Goal: Transaction & Acquisition: Purchase product/service

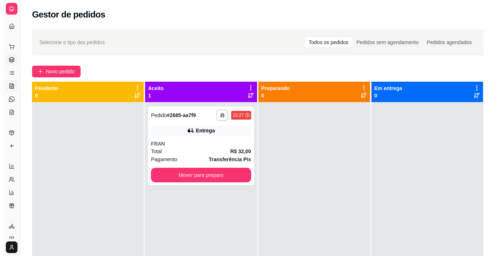
scroll to position [25, 0]
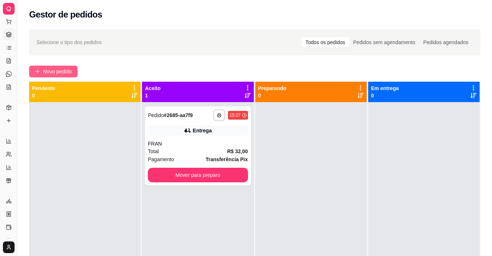
click at [43, 67] on button "Novo pedido" at bounding box center [53, 72] width 48 height 12
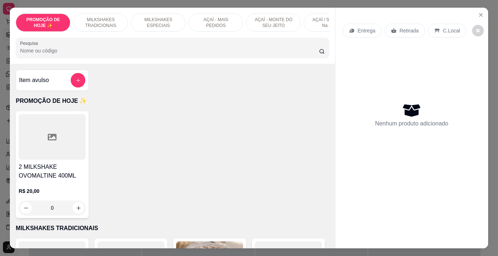
click at [28, 137] on div at bounding box center [52, 137] width 67 height 46
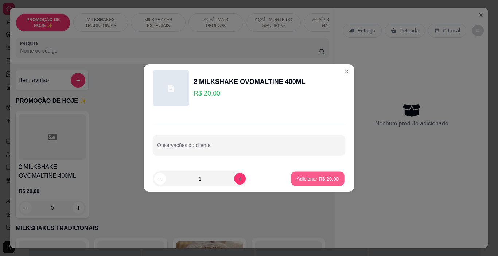
click at [318, 180] on p "Adicionar R$ 20,00" at bounding box center [318, 178] width 42 height 7
type input "1"
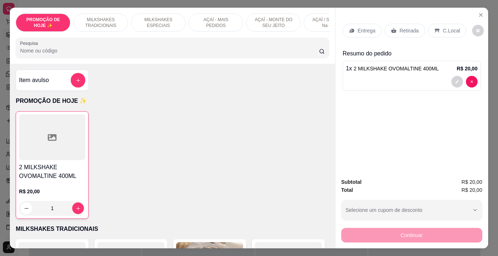
click at [366, 31] on p "Entrega" at bounding box center [367, 30] width 18 height 7
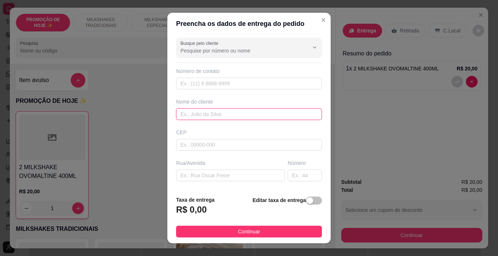
click at [186, 116] on input "text" at bounding box center [249, 114] width 146 height 12
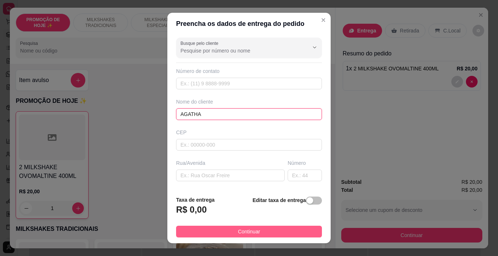
type input "AGATHA"
click at [270, 234] on button "Continuar" at bounding box center [249, 232] width 146 height 12
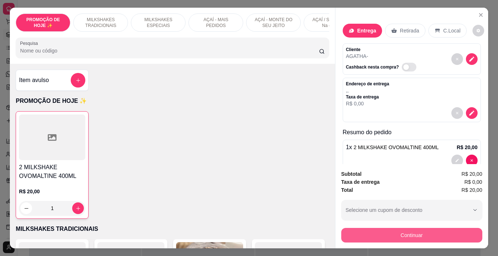
click at [413, 229] on button "Continuar" at bounding box center [411, 235] width 141 height 15
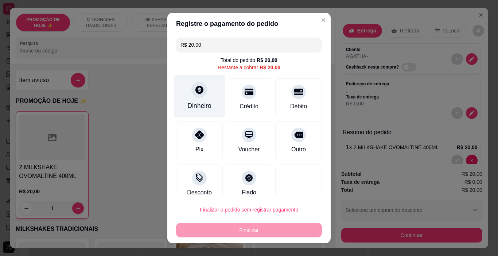
click at [201, 106] on div "Dinheiro" at bounding box center [199, 105] width 24 height 9
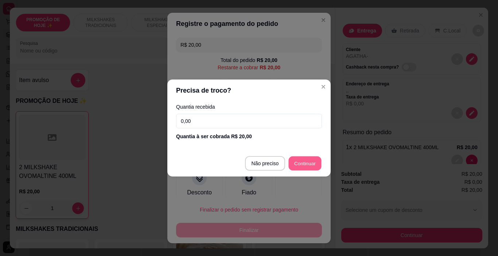
type input "R$ 0,00"
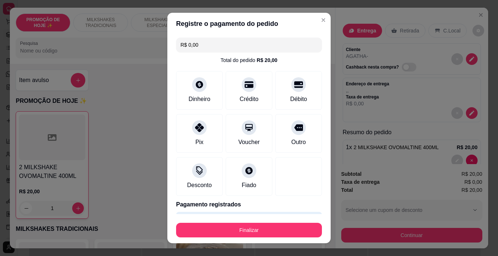
click at [275, 237] on footer "Finalizar" at bounding box center [248, 228] width 163 height 29
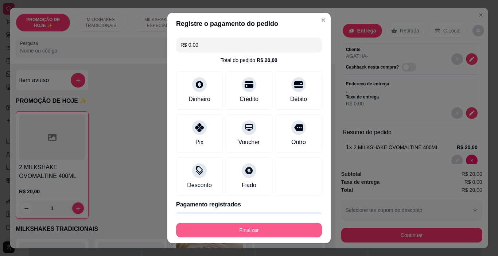
click at [268, 232] on button "Finalizar" at bounding box center [249, 230] width 146 height 15
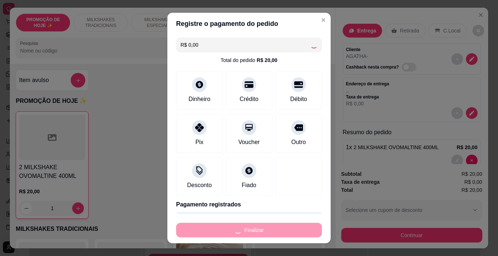
type input "0"
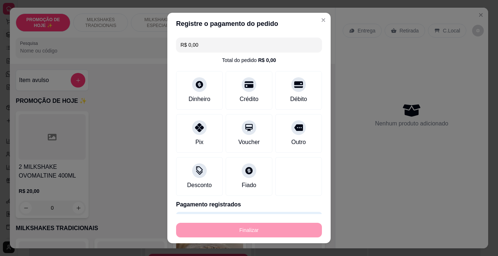
type input "-R$ 20,00"
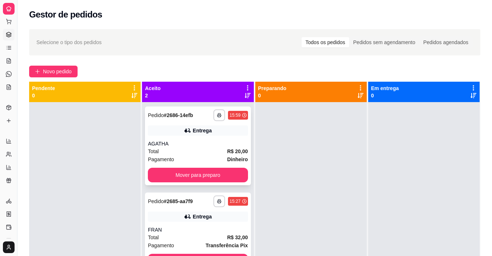
click at [177, 155] on div "Total R$ 20,00" at bounding box center [198, 151] width 100 height 8
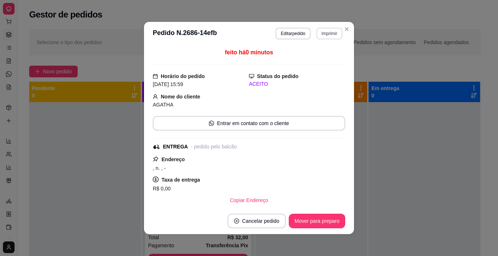
click at [324, 30] on button "Imprimir" at bounding box center [329, 34] width 26 height 12
click at [324, 64] on button "IMPRESSORA" at bounding box center [313, 59] width 53 height 12
click at [327, 32] on button "Imprimir" at bounding box center [329, 33] width 25 height 11
click at [309, 57] on button "IMPRESSORA" at bounding box center [313, 58] width 51 height 11
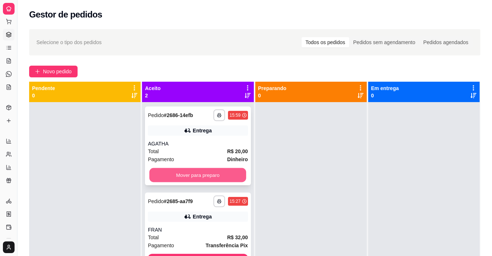
click at [192, 175] on button "Mover para preparo" at bounding box center [197, 175] width 97 height 14
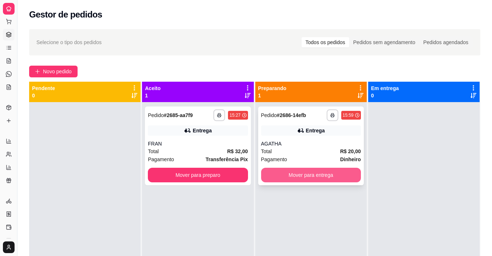
click at [299, 176] on button "Mover para entrega" at bounding box center [311, 175] width 100 height 15
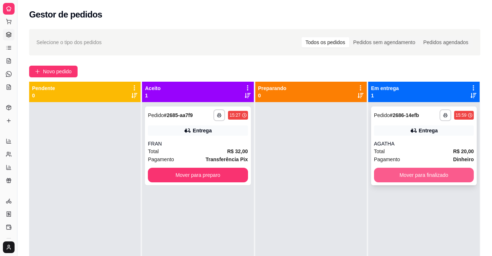
click at [437, 173] on button "Mover para finalizado" at bounding box center [424, 175] width 100 height 15
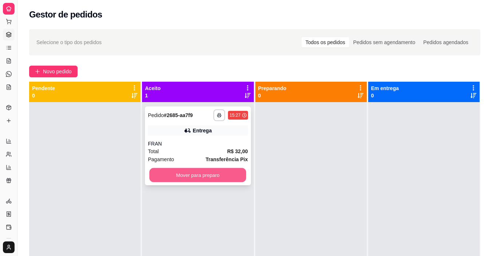
click at [202, 177] on button "Mover para preparo" at bounding box center [197, 175] width 97 height 14
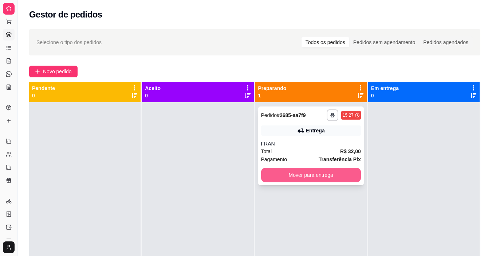
click at [323, 175] on button "Mover para entrega" at bounding box center [311, 175] width 100 height 15
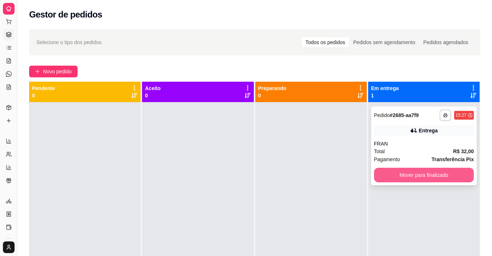
click at [394, 172] on button "Mover para finalizado" at bounding box center [424, 175] width 100 height 15
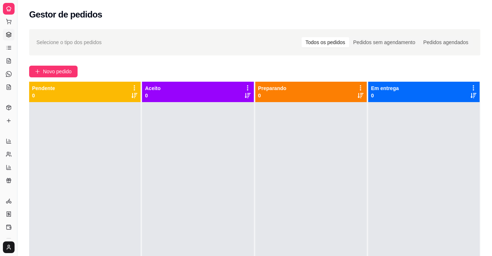
click at [394, 172] on div at bounding box center [424, 230] width 112 height 256
click at [59, 74] on span "Novo pedido" at bounding box center [57, 71] width 29 height 8
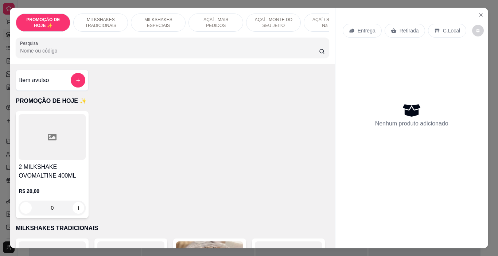
scroll to position [0, 274]
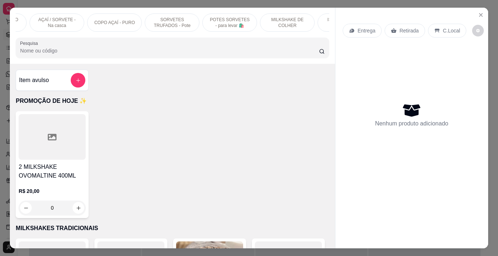
click at [227, 19] on p "POTES SORVETES - para levar 🛍️" at bounding box center [229, 23] width 42 height 12
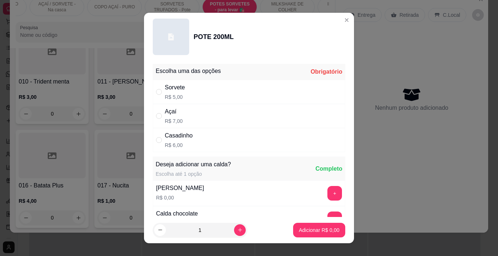
click at [212, 98] on div "Sorvete R$ 5,00" at bounding box center [249, 92] width 192 height 24
radio input "true"
click at [237, 233] on div "1" at bounding box center [199, 230] width 91 height 15
click at [236, 230] on button "increase-product-quantity" at bounding box center [239, 229] width 11 height 11
click at [237, 229] on icon "increase-product-quantity" at bounding box center [239, 229] width 5 height 5
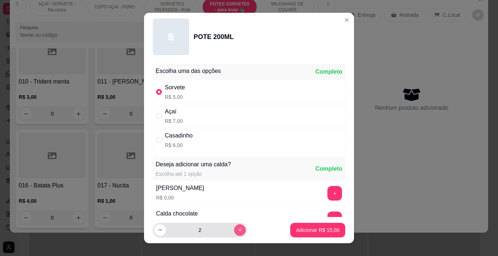
type input "3"
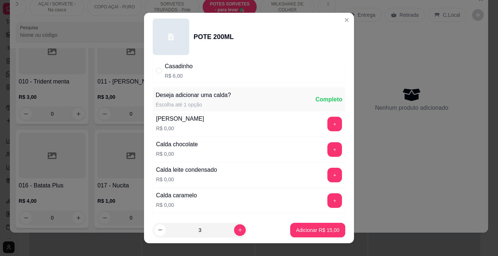
scroll to position [73, 0]
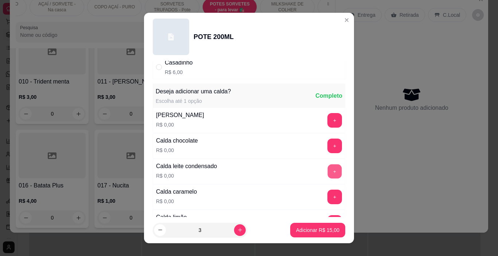
click at [328, 168] on button "+" at bounding box center [335, 171] width 14 height 14
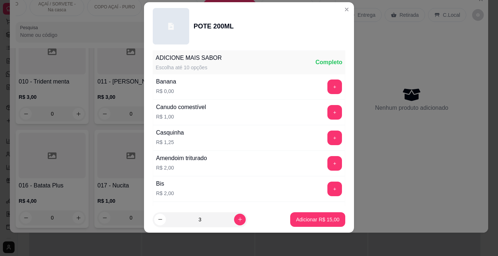
scroll to position [247, 0]
click at [317, 227] on footer "3 Adicionar R$ 15,00" at bounding box center [249, 219] width 210 height 26
click at [319, 219] on p "Adicionar R$ 15,00" at bounding box center [317, 219] width 43 height 7
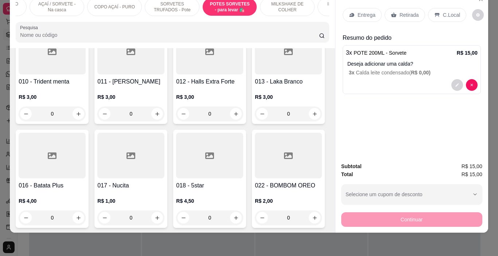
click at [348, 8] on div "Entrega" at bounding box center [362, 15] width 39 height 14
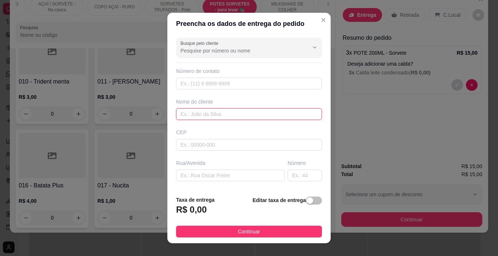
click at [202, 115] on input "text" at bounding box center [249, 114] width 146 height 12
type input "TAUANNY"
drag, startPoint x: 261, startPoint y: 229, endPoint x: 334, endPoint y: 222, distance: 73.2
click at [262, 227] on button "Continuar" at bounding box center [249, 232] width 146 height 12
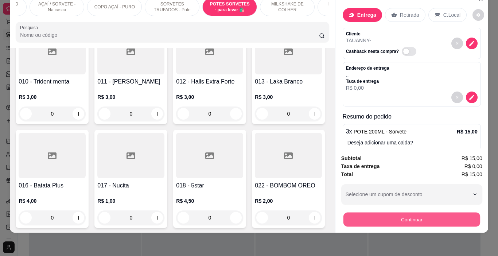
click at [347, 218] on button "Continuar" at bounding box center [411, 219] width 137 height 14
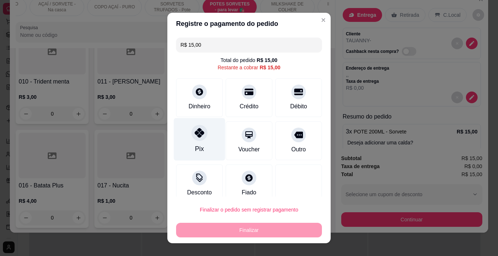
click at [207, 137] on div "Pix" at bounding box center [199, 139] width 51 height 43
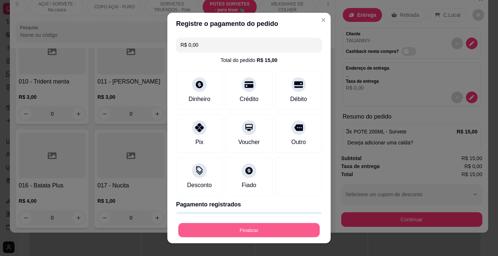
click at [243, 227] on button "Finalizar" at bounding box center [248, 230] width 141 height 14
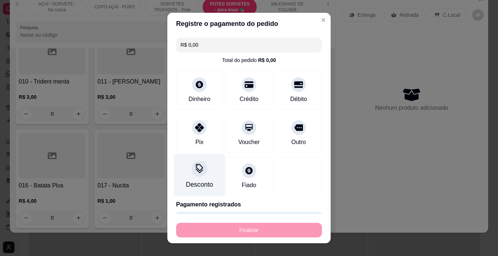
type input "-R$ 15,00"
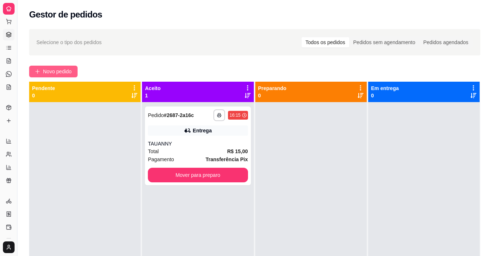
click at [52, 68] on span "Novo pedido" at bounding box center [57, 71] width 29 height 8
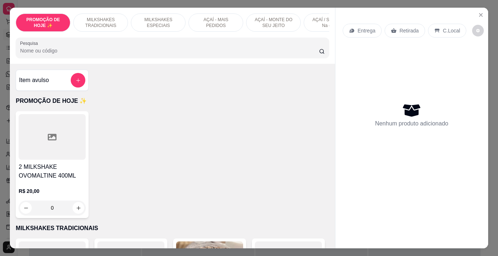
scroll to position [0, 274]
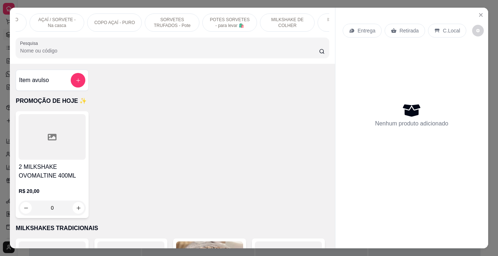
click at [233, 19] on p "POTES SORVETES - para levar 🛍️" at bounding box center [229, 23] width 42 height 12
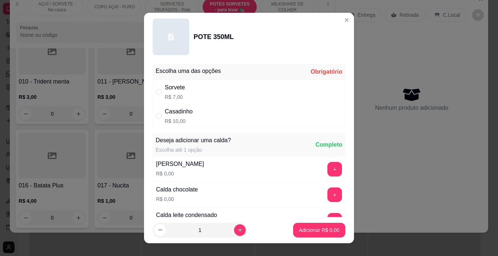
click at [231, 90] on div "Sorvete R$ 7,00" at bounding box center [249, 92] width 192 height 24
radio input "true"
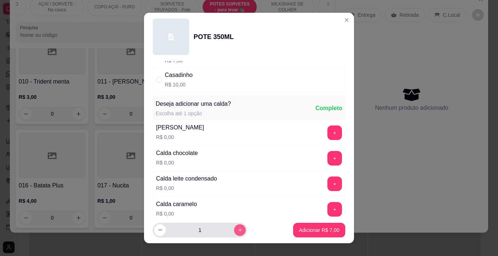
click at [234, 234] on button "increase-product-quantity" at bounding box center [240, 230] width 12 height 12
type input "2"
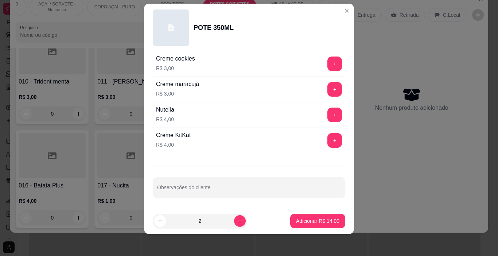
scroll to position [11, 0]
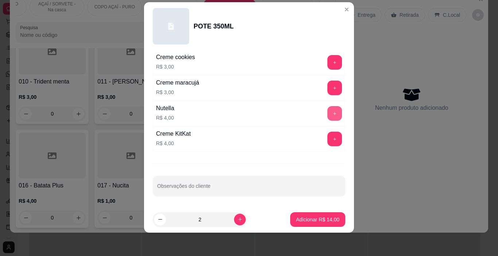
click at [327, 108] on button "+" at bounding box center [334, 113] width 15 height 15
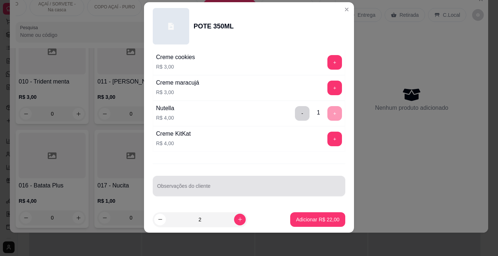
click at [240, 183] on div at bounding box center [249, 186] width 184 height 15
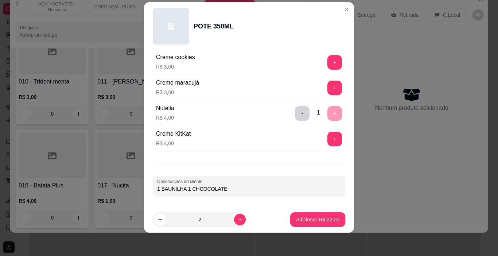
click at [199, 188] on input "1 BAUNILHA 1 CHCOCOLATE" at bounding box center [249, 188] width 184 height 7
type input "1 BAUNILHA 1 CHOCOLATE"
click at [302, 215] on button "Adicionar R$ 22,00" at bounding box center [317, 219] width 55 height 15
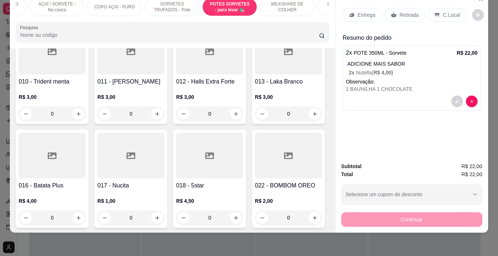
click at [349, 14] on icon at bounding box center [350, 14] width 2 height 1
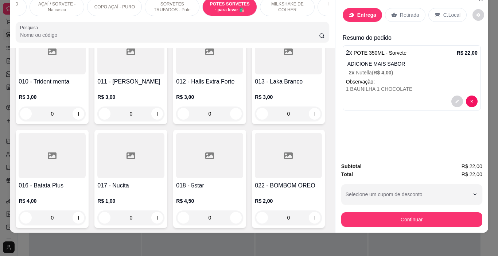
click at [235, 115] on input "text" at bounding box center [249, 114] width 146 height 12
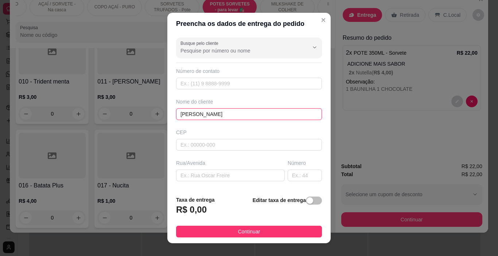
type input "[PERSON_NAME]"
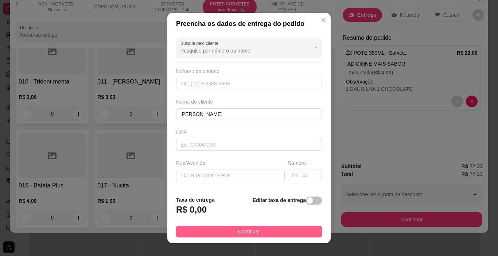
click at [280, 232] on button "Continuar" at bounding box center [249, 232] width 146 height 12
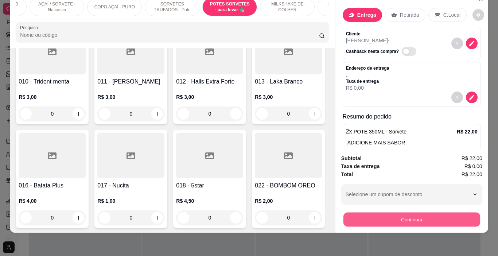
click at [374, 216] on button "Continuar" at bounding box center [411, 219] width 137 height 14
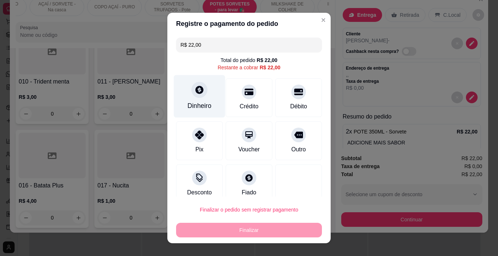
click at [198, 99] on div "Dinheiro" at bounding box center [199, 96] width 51 height 43
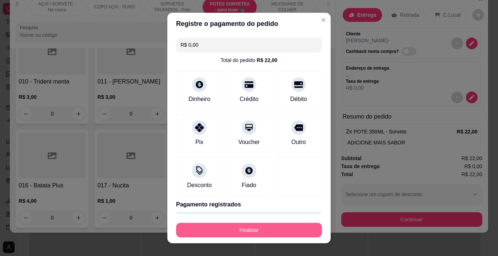
click at [284, 229] on button "Finalizar" at bounding box center [249, 230] width 146 height 15
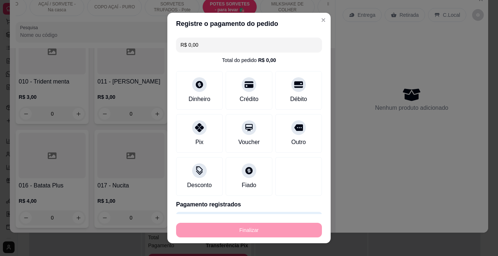
type input "-R$ 22,00"
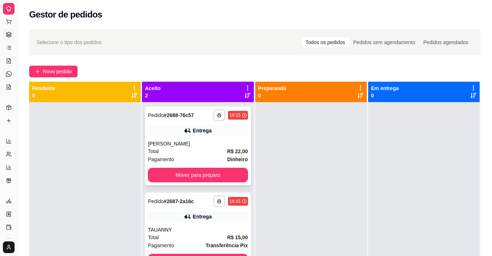
click at [212, 130] on div "Entrega" at bounding box center [198, 130] width 100 height 10
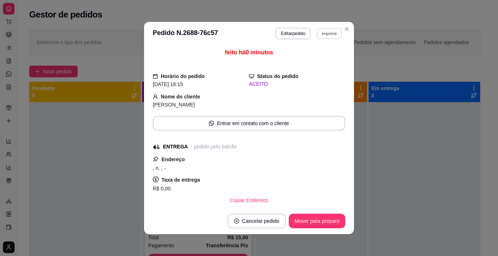
click at [322, 30] on button "Imprimir" at bounding box center [329, 33] width 25 height 11
click at [323, 57] on button "IMPRESSORA" at bounding box center [320, 55] width 42 height 9
click at [309, 226] on button "Mover para preparo" at bounding box center [316, 221] width 55 height 14
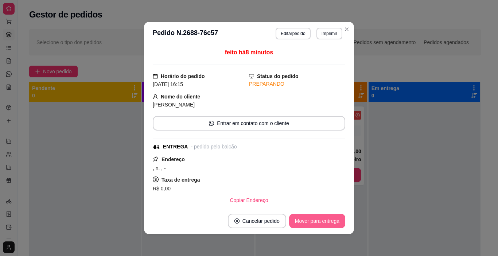
click at [312, 222] on button "Mover para entrega" at bounding box center [317, 221] width 56 height 15
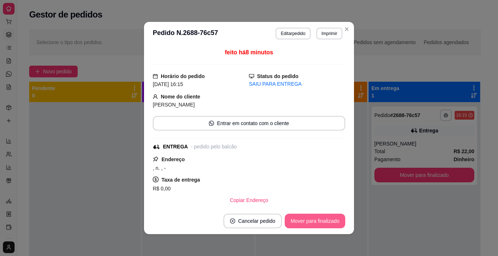
click at [314, 221] on button "Mover para finalizado" at bounding box center [315, 221] width 60 height 15
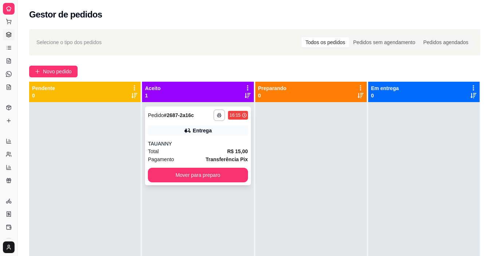
click at [210, 132] on div "Entrega" at bounding box center [198, 130] width 100 height 10
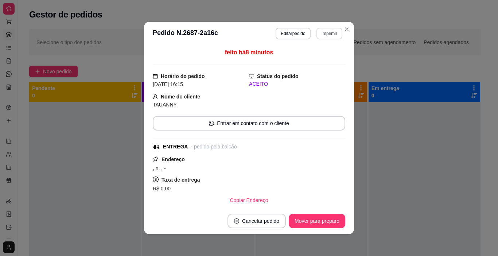
click at [321, 36] on button "Imprimir" at bounding box center [329, 34] width 26 height 12
click at [327, 61] on button "IMPRESSORA" at bounding box center [313, 58] width 51 height 11
click at [312, 220] on button "Mover para preparo" at bounding box center [316, 221] width 55 height 14
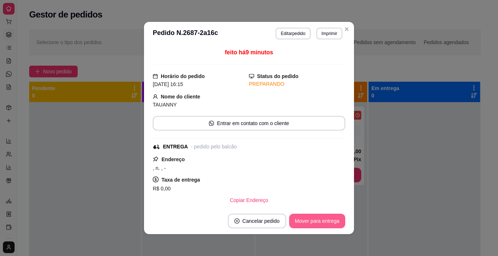
click at [308, 221] on button "Mover para entrega" at bounding box center [317, 221] width 56 height 15
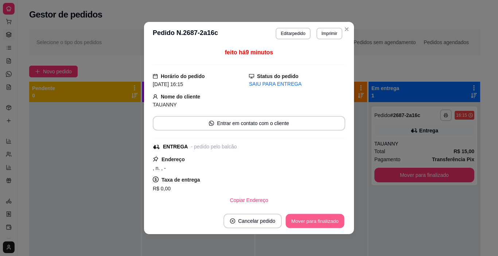
click at [308, 221] on button "Mover para finalizado" at bounding box center [315, 221] width 59 height 14
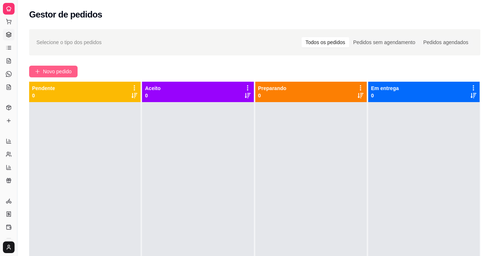
click at [65, 70] on span "Novo pedido" at bounding box center [57, 71] width 29 height 8
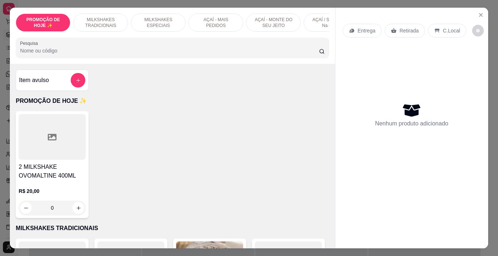
click at [227, 23] on p "AÇAÍ - MAIS PEDIDOS" at bounding box center [216, 23] width 42 height 12
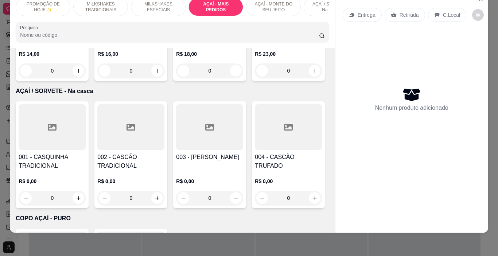
scroll to position [1643, 0]
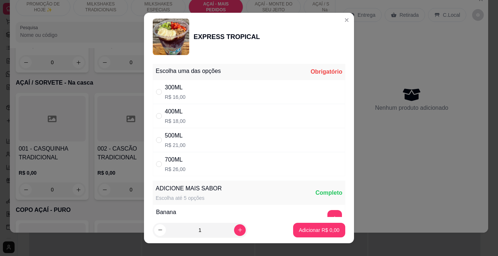
click at [213, 112] on div "400ML R$ 18,00" at bounding box center [249, 116] width 192 height 24
radio input "true"
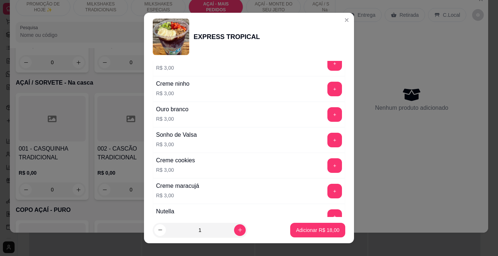
scroll to position [859, 0]
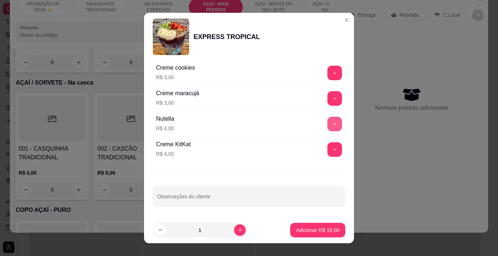
click at [327, 124] on button "+" at bounding box center [334, 124] width 15 height 15
click at [309, 229] on p "Adicionar R$ 22,00" at bounding box center [317, 229] width 43 height 7
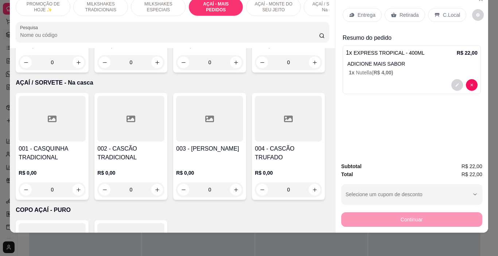
click at [350, 8] on div "Entrega" at bounding box center [362, 15] width 39 height 14
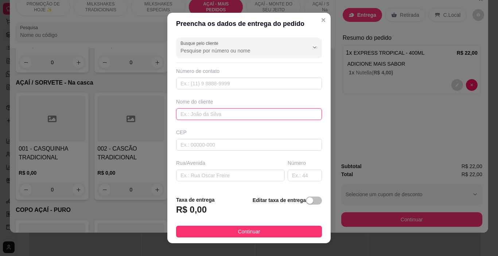
click at [223, 114] on input "text" at bounding box center [249, 114] width 146 height 12
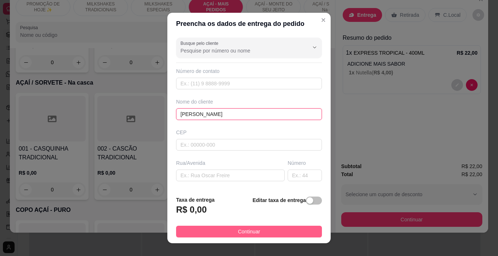
type input "[PERSON_NAME]"
click at [276, 229] on button "Continuar" at bounding box center [249, 232] width 146 height 12
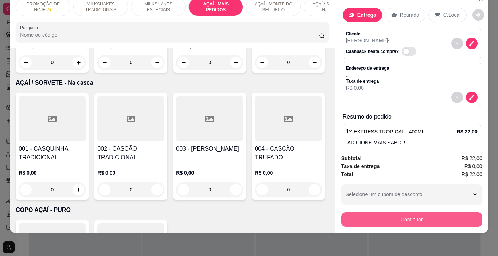
click at [355, 214] on button "Continuar" at bounding box center [411, 219] width 141 height 15
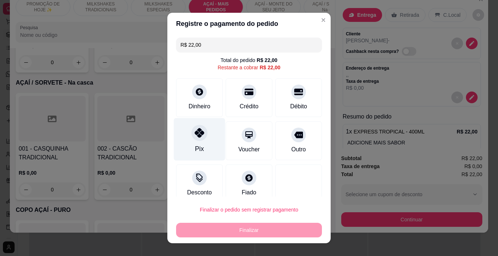
click at [195, 129] on icon at bounding box center [199, 132] width 9 height 9
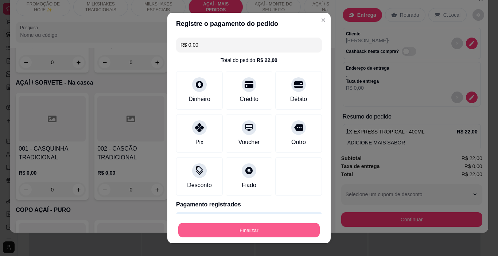
click at [265, 224] on button "Finalizar" at bounding box center [248, 230] width 141 height 14
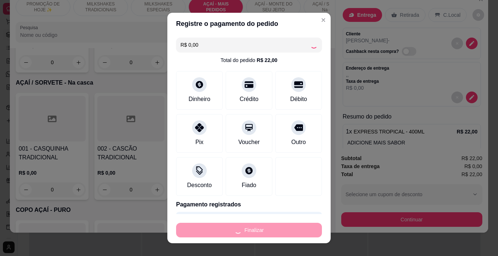
type input "-R$ 22,00"
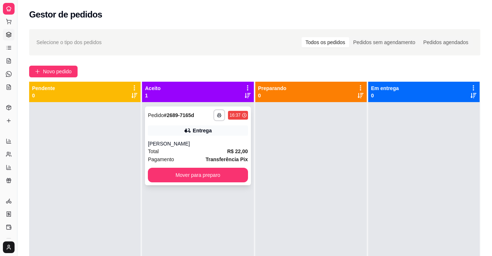
click at [212, 125] on div "**********" at bounding box center [198, 145] width 106 height 79
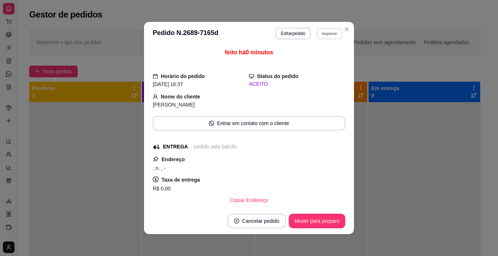
click at [331, 35] on button "Imprimir" at bounding box center [329, 33] width 25 height 11
click at [332, 61] on button "IMPRESSORA" at bounding box center [314, 59] width 53 height 12
click at [325, 218] on button "Mover para preparo" at bounding box center [317, 221] width 56 height 15
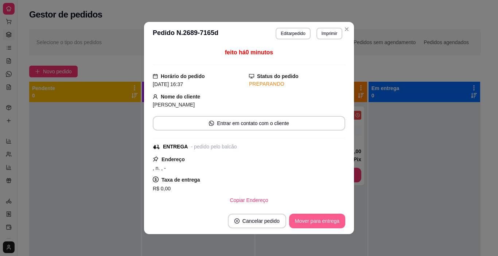
click at [323, 220] on button "Mover para entrega" at bounding box center [317, 221] width 56 height 15
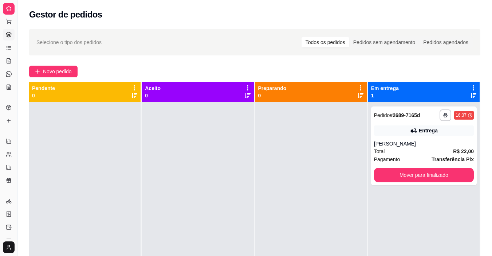
click at [257, 202] on div at bounding box center [311, 230] width 112 height 256
click at [68, 71] on span "Novo pedido" at bounding box center [57, 71] width 29 height 8
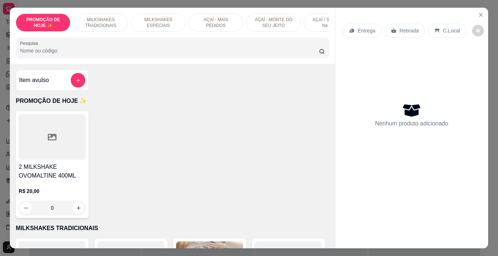
scroll to position [0, 274]
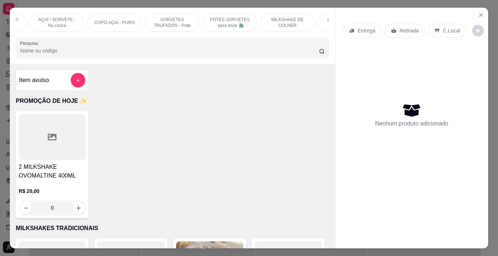
click at [182, 13] on div "SORVETES TRUFADOS - Pote" at bounding box center [172, 22] width 55 height 18
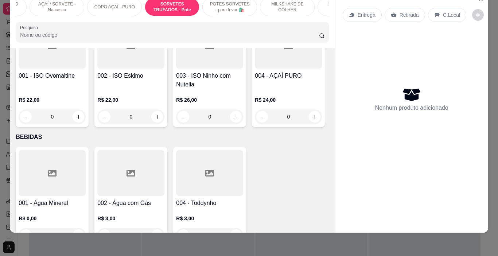
type input "1"
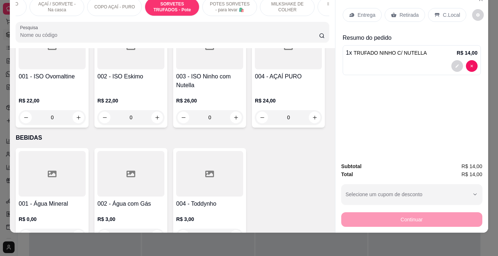
scroll to position [0, 0]
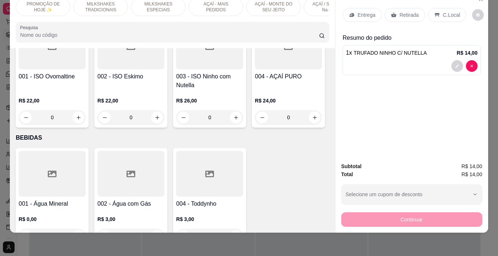
click at [40, 7] on p "PROMOÇÃO DE HOJE ✨" at bounding box center [43, 7] width 42 height 12
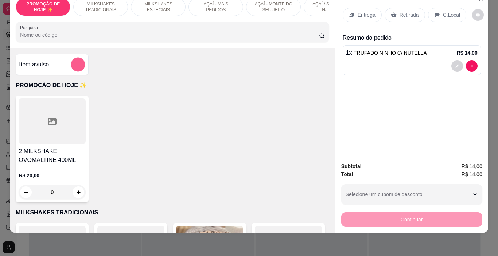
click at [75, 64] on icon "add-separate-item" at bounding box center [77, 64] width 5 height 5
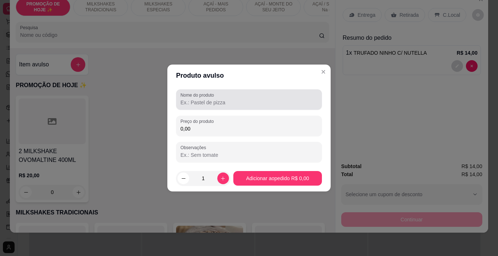
click at [195, 102] on input "Nome do produto" at bounding box center [248, 102] width 137 height 7
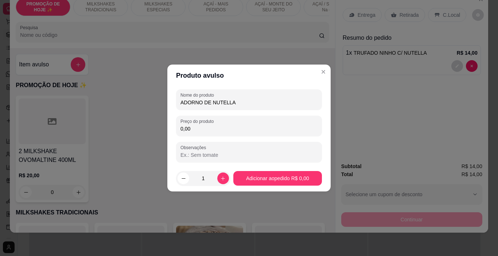
type input "ADORNO DE NUTELLA"
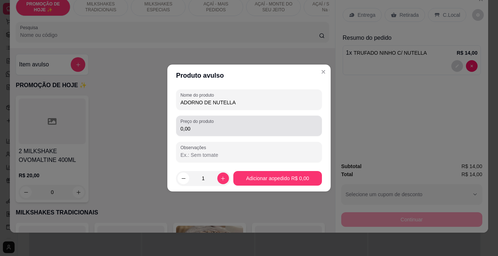
click at [199, 124] on label "Preço do produto" at bounding box center [198, 121] width 36 height 6
click at [199, 125] on input "0,00" at bounding box center [248, 128] width 137 height 7
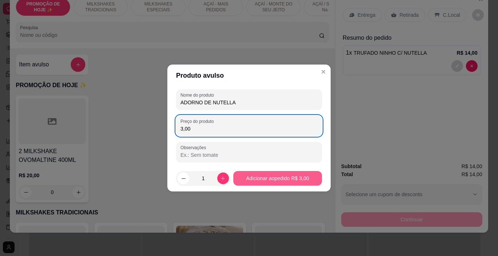
type input "3,00"
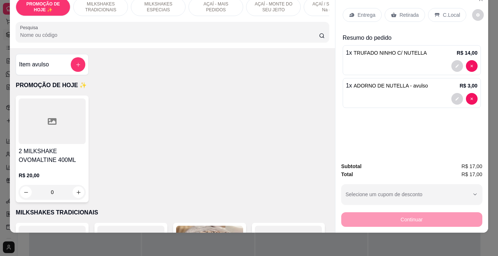
click at [62, 70] on div "Item avulso" at bounding box center [52, 64] width 66 height 15
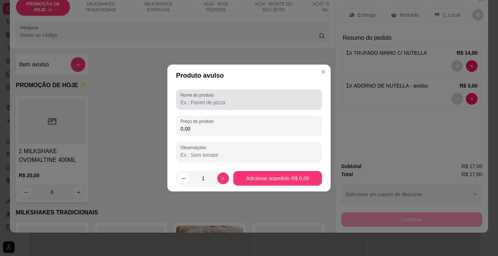
click at [198, 99] on input "Nome do produto" at bounding box center [248, 102] width 137 height 7
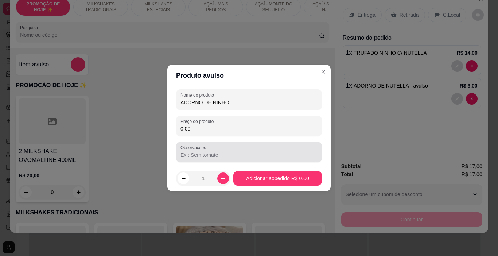
type input "ADORNO DE NINHO"
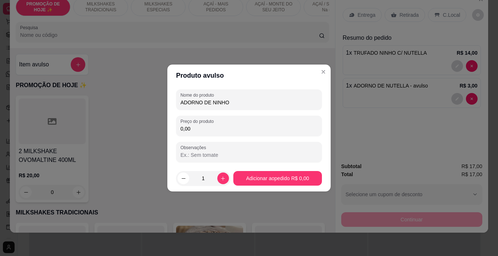
click at [218, 131] on input "0,00" at bounding box center [248, 128] width 137 height 7
type input "2,00"
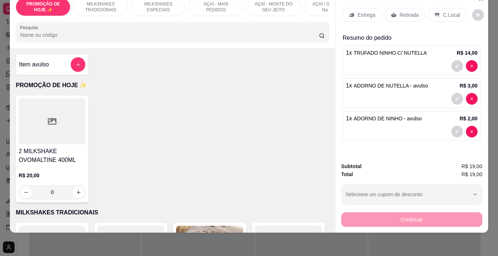
click at [358, 11] on p "Entrega" at bounding box center [367, 14] width 18 height 7
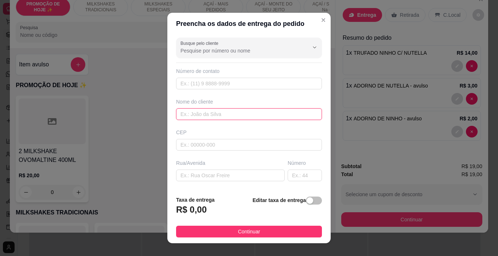
click at [229, 111] on input "text" at bounding box center [249, 114] width 146 height 12
type input "[MEDICAL_DATA][PERSON_NAME]"
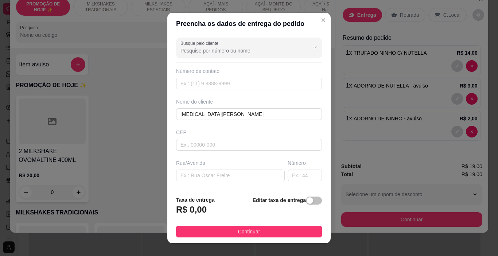
click at [269, 238] on footer "Taxa de entrega R$ 0,00 Editar taxa de entrega Continuar" at bounding box center [248, 216] width 163 height 53
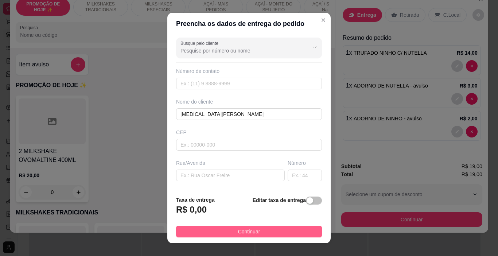
click at [270, 227] on button "Continuar" at bounding box center [249, 232] width 146 height 12
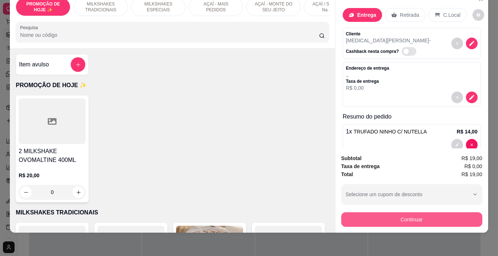
click at [374, 212] on button "Continuar" at bounding box center [411, 219] width 141 height 15
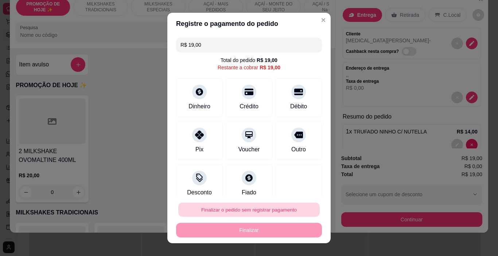
click at [288, 205] on button "Finalizar o pedido sem registrar pagamento" at bounding box center [248, 210] width 141 height 14
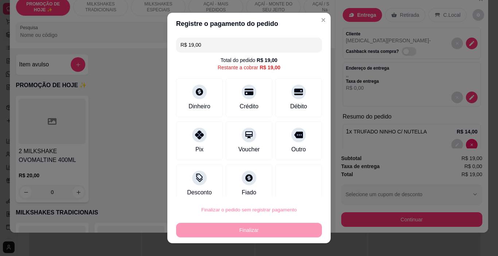
click at [296, 186] on button "Confirmar" at bounding box center [291, 188] width 26 height 11
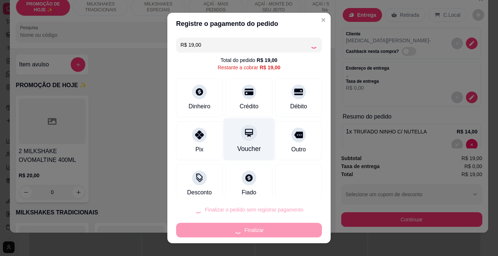
type input "0"
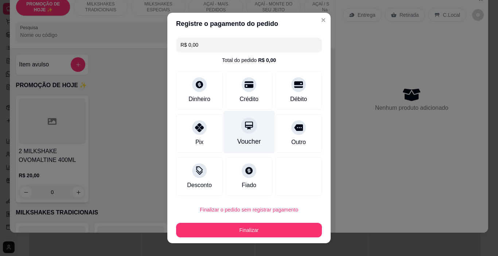
type input "R$ 0,00"
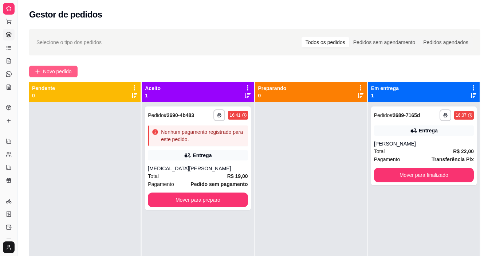
click at [68, 66] on button "Novo pedido" at bounding box center [53, 72] width 48 height 12
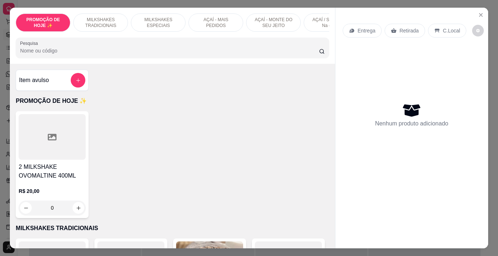
scroll to position [0, 274]
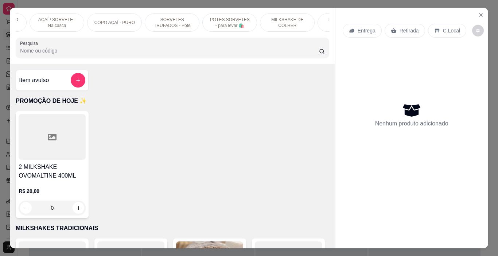
click at [115, 35] on div "PROMOÇÃO DE HOJE ✨ MILKSHAKES TRADICIONAIS MILKSHAKES ESPECIAIS AÇAÍ - MAIS PED…" at bounding box center [172, 36] width 325 height 56
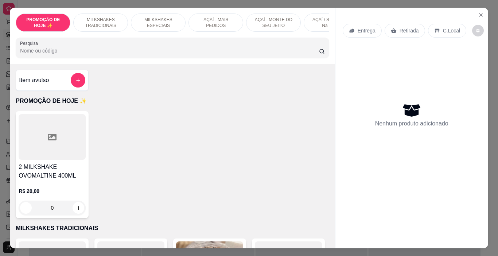
click at [273, 23] on p "AÇAÍ - MONTE DO SEU JEITO" at bounding box center [273, 23] width 42 height 12
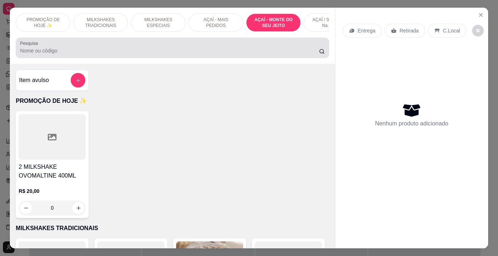
scroll to position [18, 0]
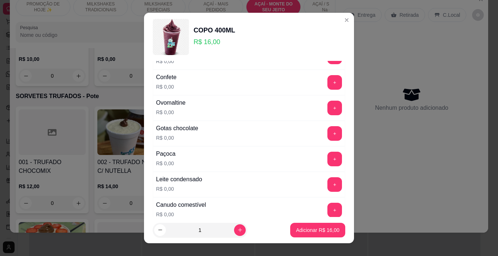
scroll to position [182, 0]
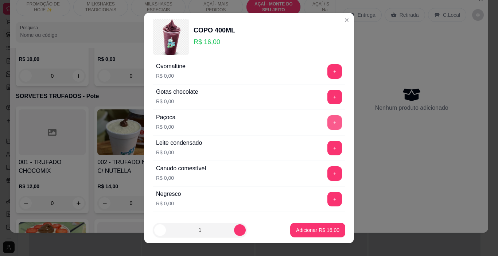
click at [327, 120] on button "+" at bounding box center [334, 122] width 15 height 15
click at [328, 150] on button "+" at bounding box center [335, 148] width 14 height 14
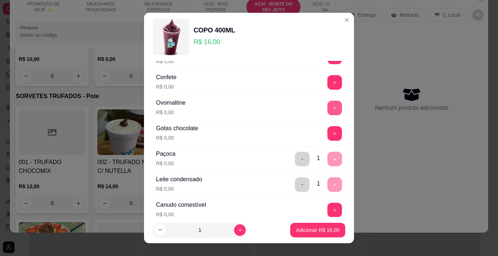
click at [327, 114] on button "+" at bounding box center [334, 108] width 15 height 15
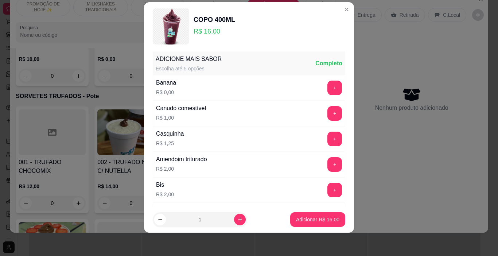
scroll to position [461, 0]
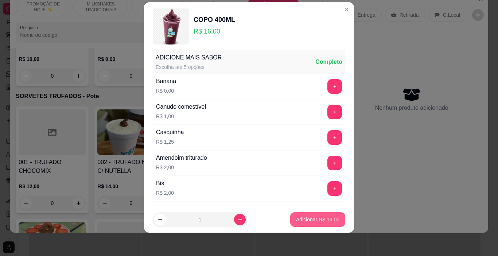
click at [330, 219] on p "Adicionar R$ 16,00" at bounding box center [317, 219] width 43 height 7
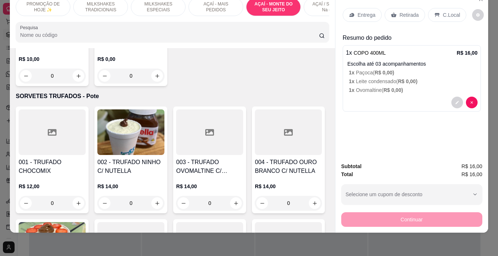
click at [434, 13] on icon at bounding box center [436, 15] width 5 height 4
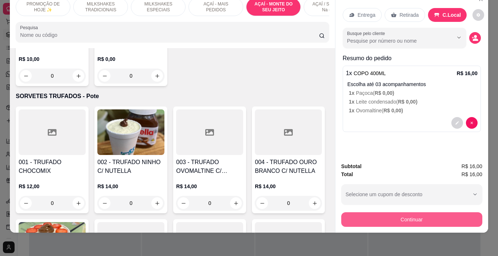
click at [388, 216] on button "Continuar" at bounding box center [411, 219] width 141 height 15
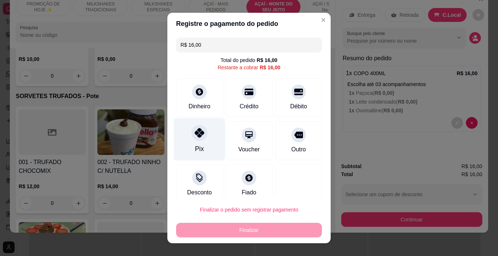
click at [196, 145] on div "Pix" at bounding box center [199, 148] width 9 height 9
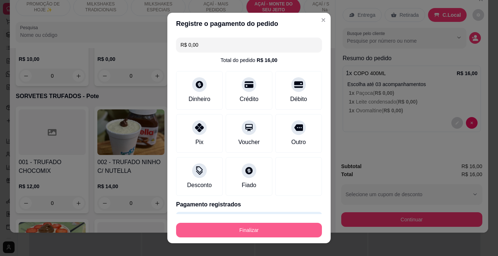
click at [241, 232] on button "Finalizar" at bounding box center [249, 230] width 146 height 15
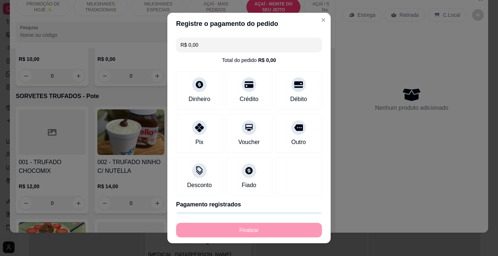
type input "-R$ 16,00"
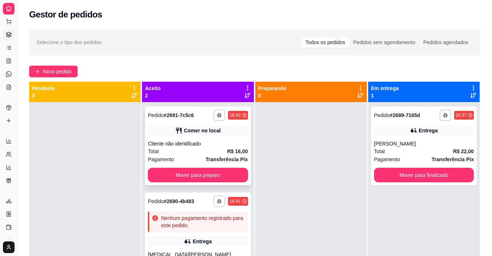
click at [209, 128] on div "Comer no local" at bounding box center [202, 130] width 37 height 7
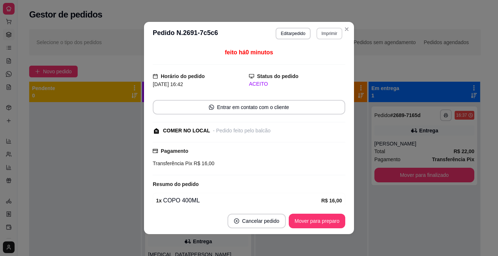
click at [320, 32] on button "Imprimir" at bounding box center [329, 34] width 26 height 12
click at [320, 62] on button "IMPRESSORA" at bounding box center [314, 59] width 53 height 12
click at [330, 222] on button "Mover para preparo" at bounding box center [317, 221] width 56 height 15
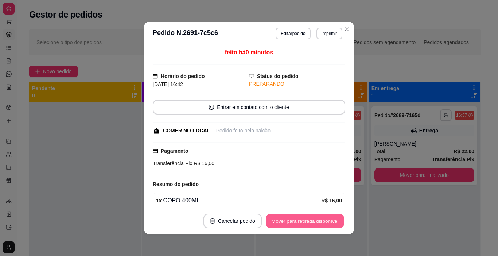
click at [331, 220] on button "Mover para retirada disponível" at bounding box center [305, 221] width 78 height 14
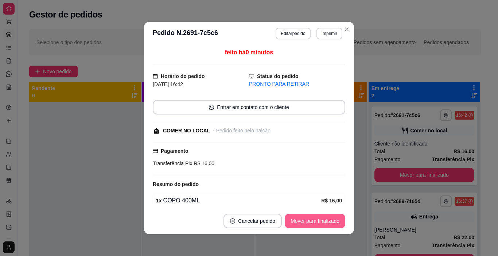
click at [331, 220] on button "Mover para finalizado" at bounding box center [315, 221] width 60 height 15
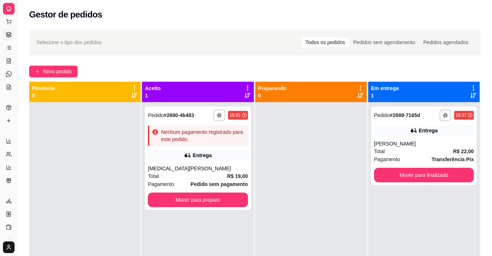
drag, startPoint x: 352, startPoint y: 203, endPoint x: 254, endPoint y: 165, distance: 105.2
click at [338, 199] on div at bounding box center [311, 230] width 112 height 256
click at [204, 159] on div "Entrega" at bounding box center [198, 155] width 100 height 10
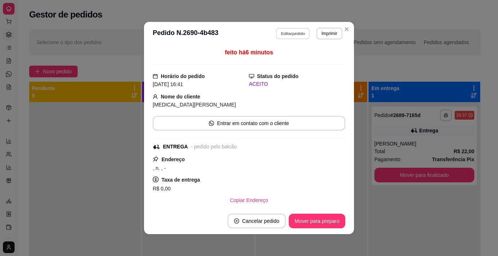
click at [280, 37] on button "Editar pedido" at bounding box center [293, 33] width 34 height 11
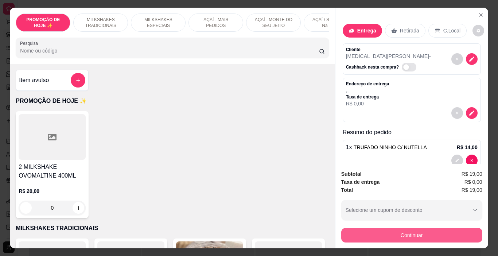
click at [397, 238] on button "Continuar" at bounding box center [411, 235] width 141 height 15
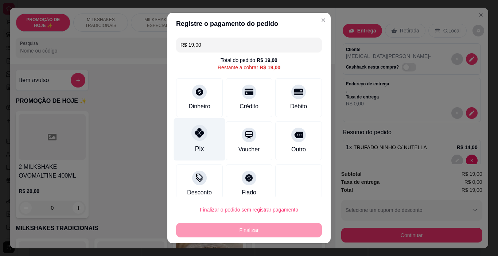
drag, startPoint x: 183, startPoint y: 136, endPoint x: 204, endPoint y: 148, distance: 24.1
click at [184, 136] on div "Pix" at bounding box center [199, 139] width 51 height 43
type input "R$ 0,00"
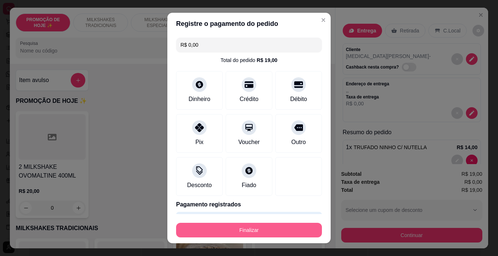
click at [299, 233] on button "Finalizar" at bounding box center [249, 230] width 146 height 15
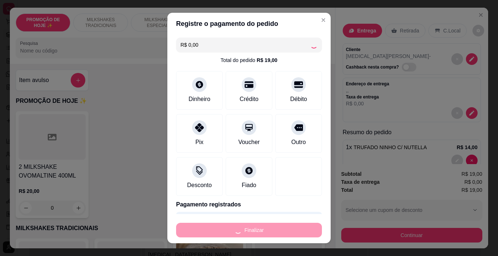
type input "0"
type input "-R$ 19,00"
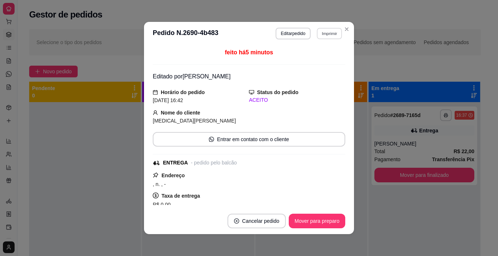
click at [325, 37] on button "Imprimir" at bounding box center [329, 33] width 25 height 11
click at [323, 63] on button "IMPRESSORA" at bounding box center [313, 58] width 51 height 11
click at [331, 221] on button "Mover para preparo" at bounding box center [316, 221] width 55 height 14
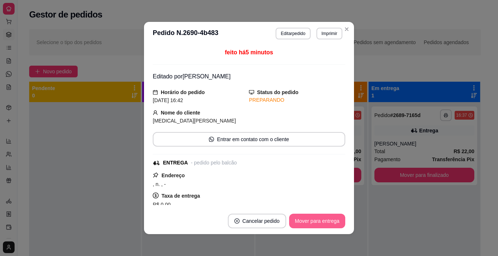
click at [331, 221] on button "Mover para entrega" at bounding box center [317, 221] width 56 height 15
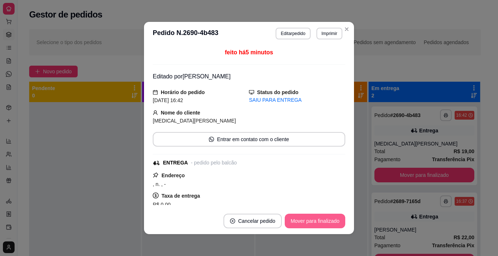
click at [331, 221] on button "Mover para finalizado" at bounding box center [315, 221] width 60 height 15
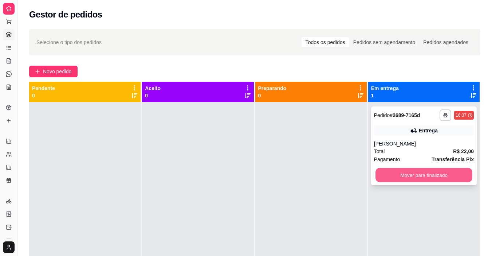
click at [399, 171] on button "Mover para finalizado" at bounding box center [424, 175] width 97 height 14
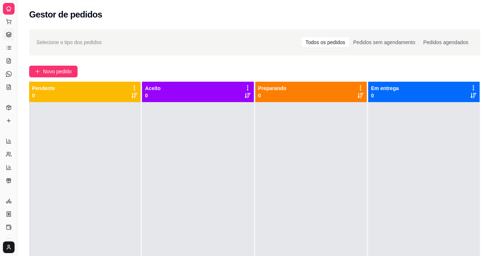
click at [353, 158] on div at bounding box center [311, 230] width 112 height 256
click at [55, 74] on span "Novo pedido" at bounding box center [57, 71] width 29 height 8
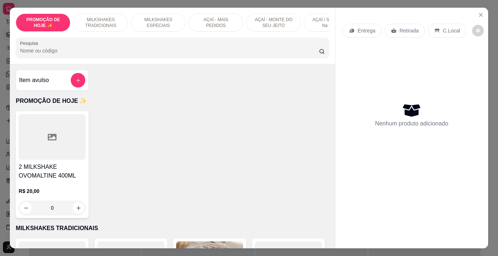
click at [95, 28] on div "MILKSHAKES TRADICIONAIS" at bounding box center [100, 22] width 55 height 18
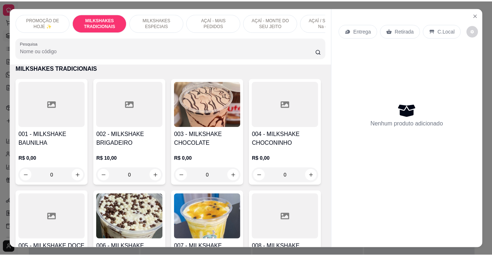
scroll to position [18, 0]
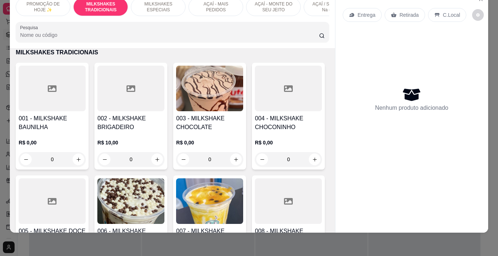
click at [210, 124] on h4 "003 - MILKSHAKE CHOCOLATE" at bounding box center [209, 122] width 67 height 17
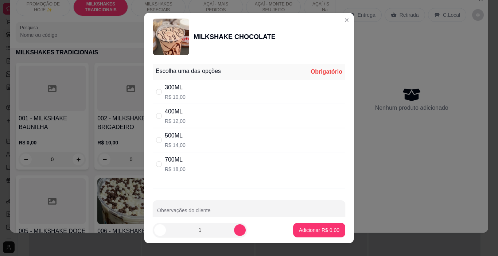
click at [235, 112] on div "400ML R$ 12,00" at bounding box center [249, 116] width 192 height 24
radio input "true"
click at [301, 231] on p "Adicionar R$ 12,00" at bounding box center [318, 229] width 42 height 7
type input "1"
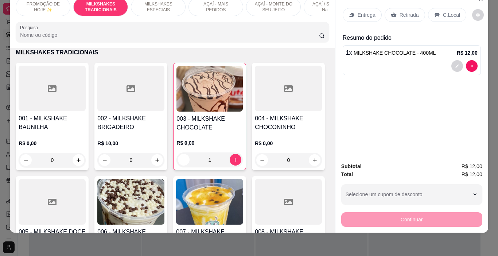
click at [443, 11] on p "C.Local" at bounding box center [451, 14] width 17 height 7
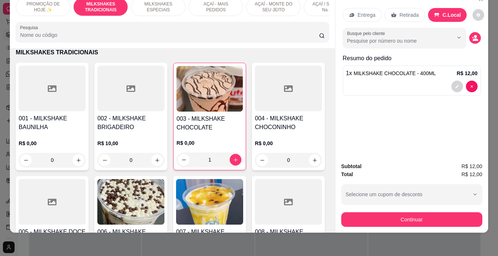
click at [399, 11] on p "Retirada" at bounding box center [408, 14] width 19 height 7
click at [354, 12] on div "Entrega" at bounding box center [362, 15] width 39 height 14
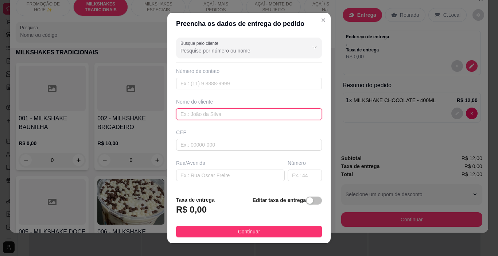
click at [187, 112] on input "text" at bounding box center [249, 114] width 146 height 12
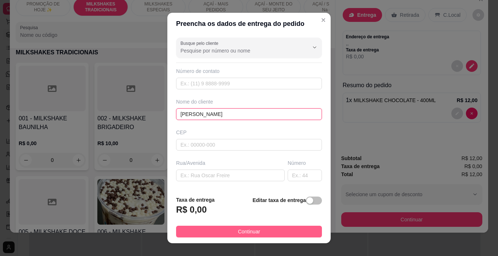
type input "[PERSON_NAME]"
drag, startPoint x: 278, startPoint y: 230, endPoint x: 374, endPoint y: 227, distance: 95.5
click at [278, 230] on button "Continuar" at bounding box center [249, 232] width 146 height 12
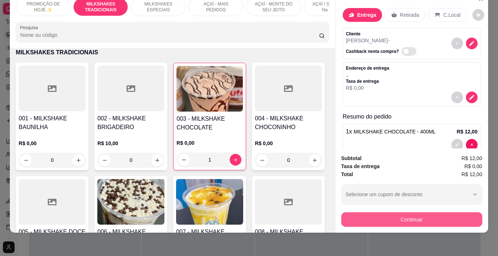
click at [396, 214] on button "Continuar" at bounding box center [411, 219] width 141 height 15
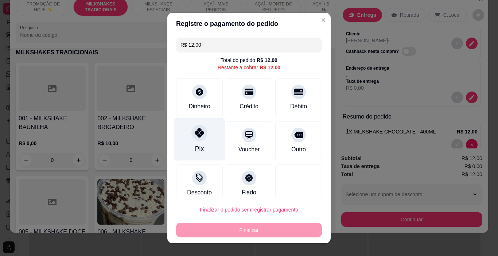
click at [195, 136] on icon at bounding box center [199, 132] width 9 height 9
type input "R$ 0,00"
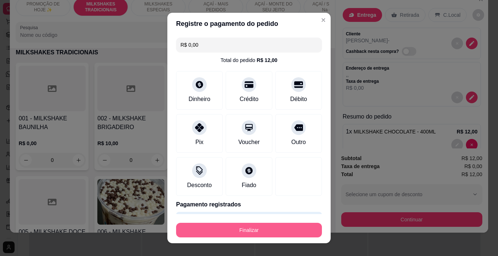
click at [249, 230] on button "Finalizar" at bounding box center [249, 230] width 146 height 15
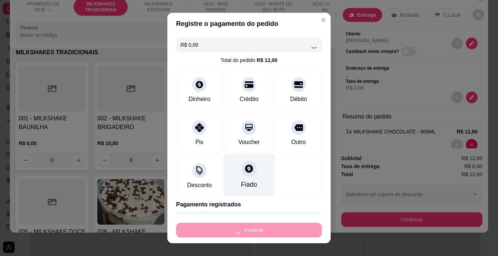
type input "0"
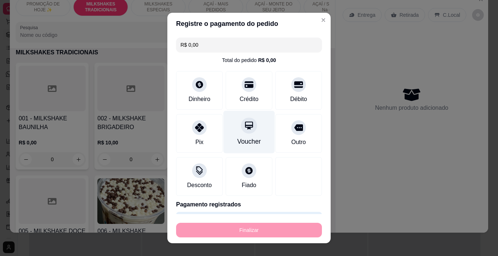
type input "-R$ 12,00"
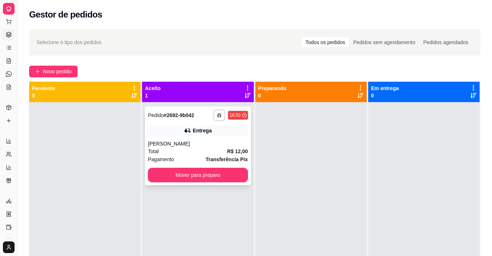
click at [214, 129] on div "Entrega" at bounding box center [198, 130] width 100 height 10
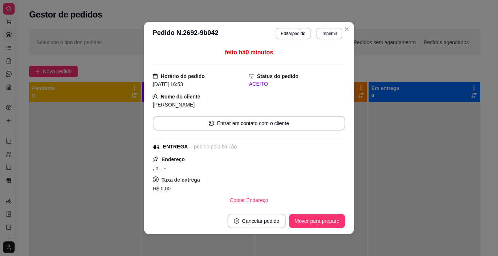
click at [323, 28] on button "Imprimir" at bounding box center [329, 34] width 26 height 12
click at [319, 63] on button "IMPRESSORA" at bounding box center [313, 58] width 51 height 11
click at [315, 224] on button "Mover para preparo" at bounding box center [317, 221] width 56 height 15
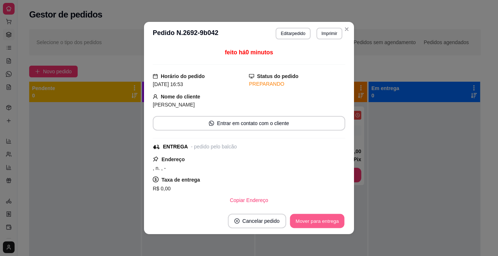
click at [312, 222] on button "Mover para entrega" at bounding box center [317, 221] width 55 height 14
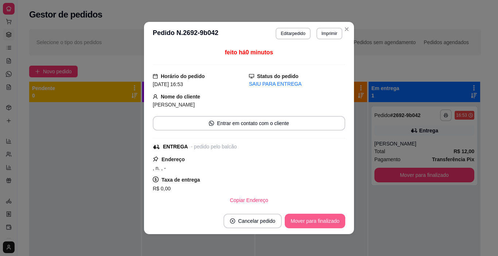
click at [311, 223] on button "Mover para finalizado" at bounding box center [315, 221] width 60 height 15
